Goal: Check status: Check status

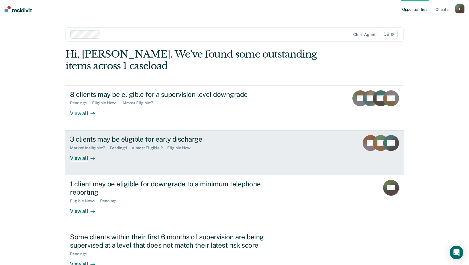
click at [183, 151] on div "3 clients may be eligible for early discharge Marked Ineligible : 7 Pending : 1…" at bounding box center [176, 148] width 213 height 26
